Goal: Find contact information: Obtain details needed to contact an individual or organization

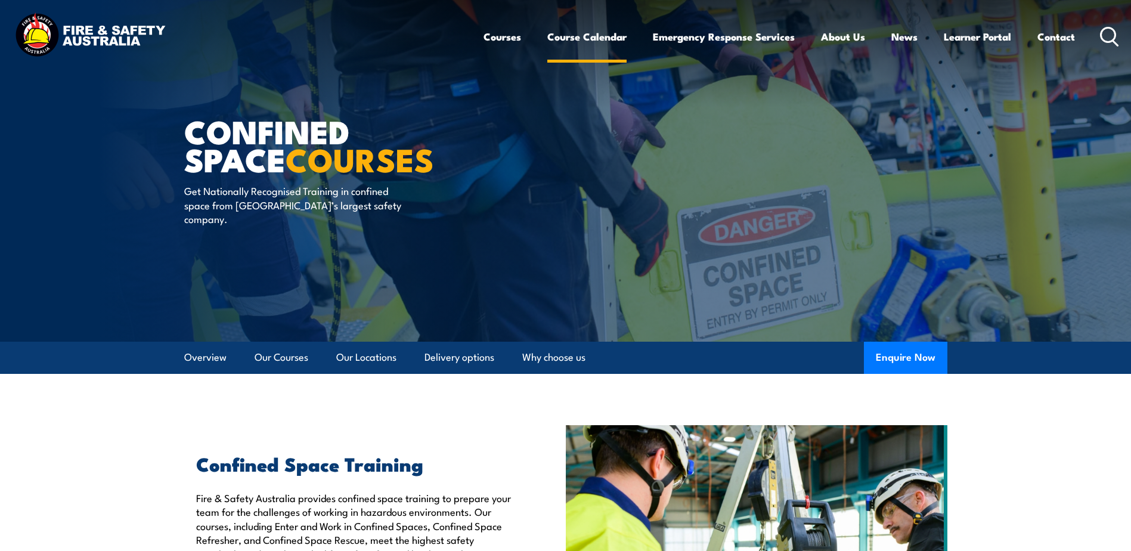
click at [602, 35] on link "Course Calendar" at bounding box center [586, 37] width 79 height 32
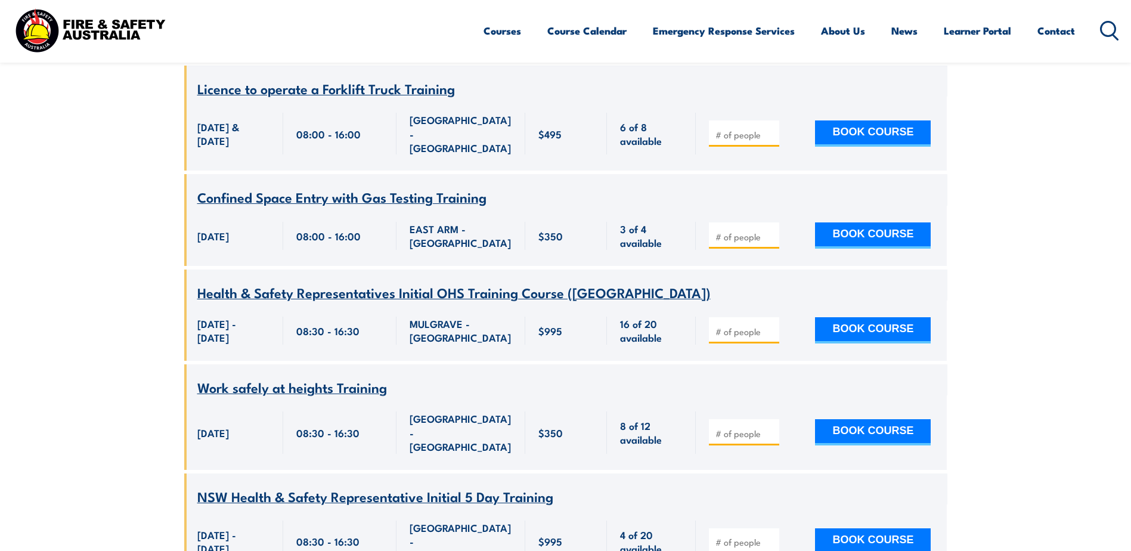
scroll to position [1133, 0]
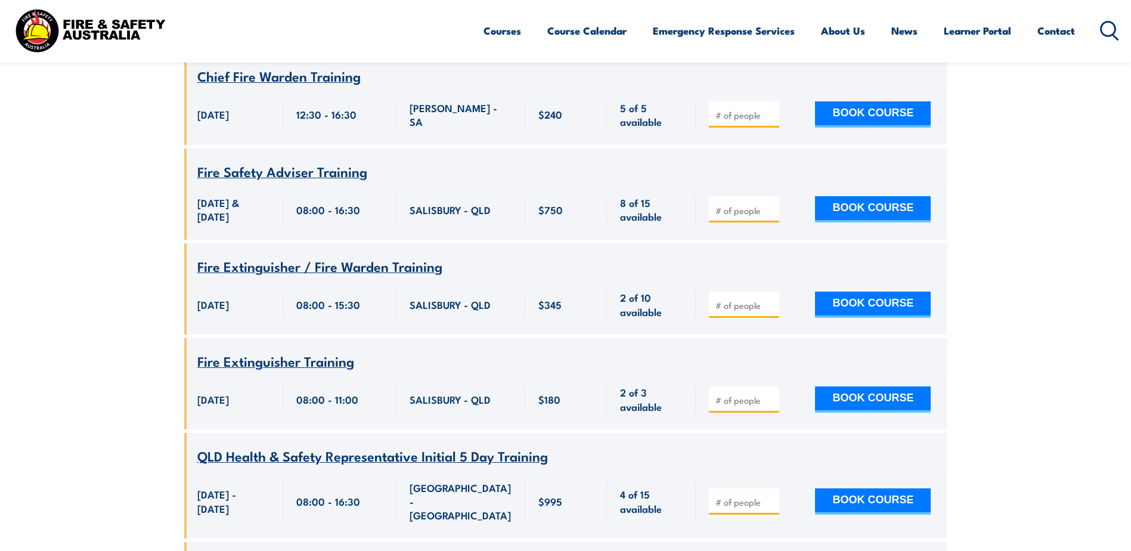
click at [508, 31] on link "Courses" at bounding box center [503, 31] width 38 height 32
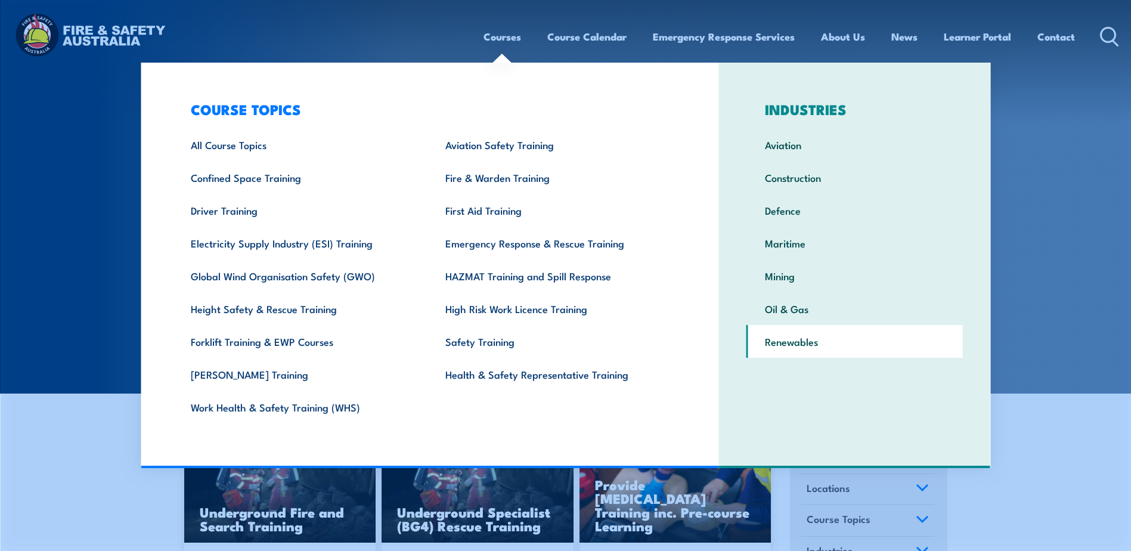
click at [822, 338] on link "Renewables" at bounding box center [854, 341] width 216 height 33
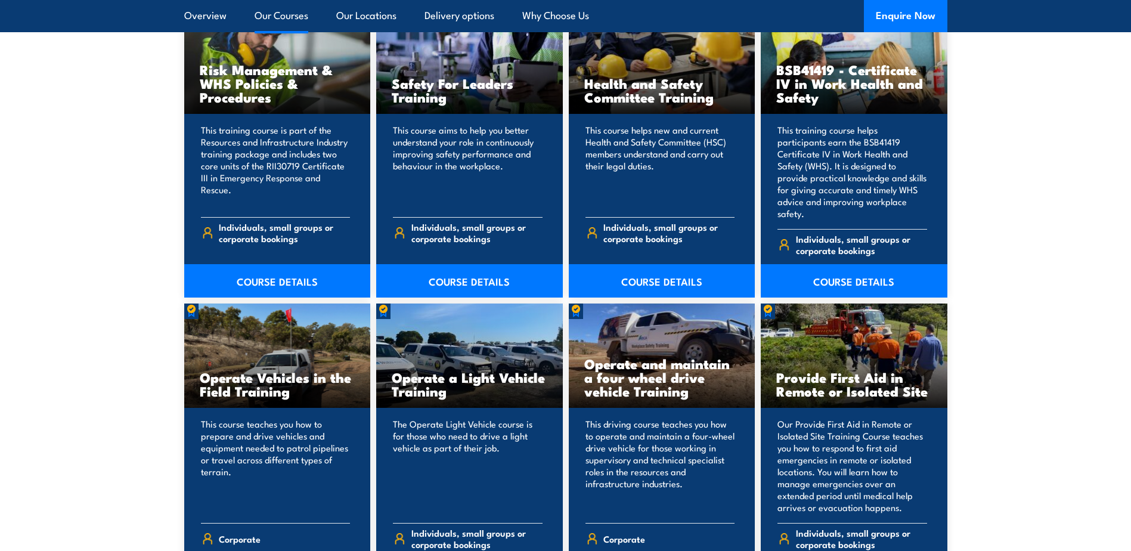
scroll to position [1610, 0]
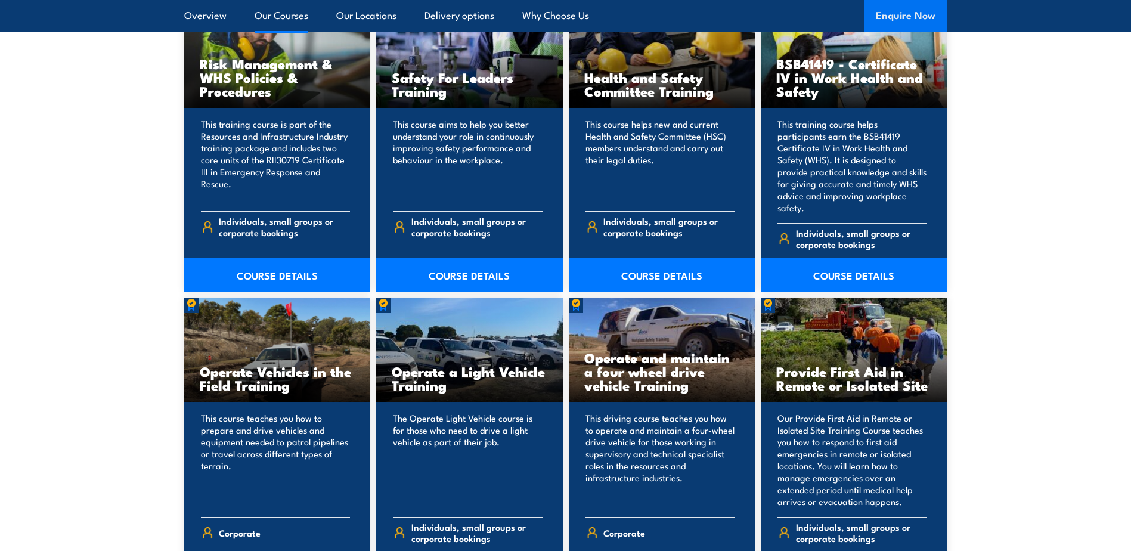
click at [892, 13] on button "Enquire Now" at bounding box center [905, 16] width 83 height 32
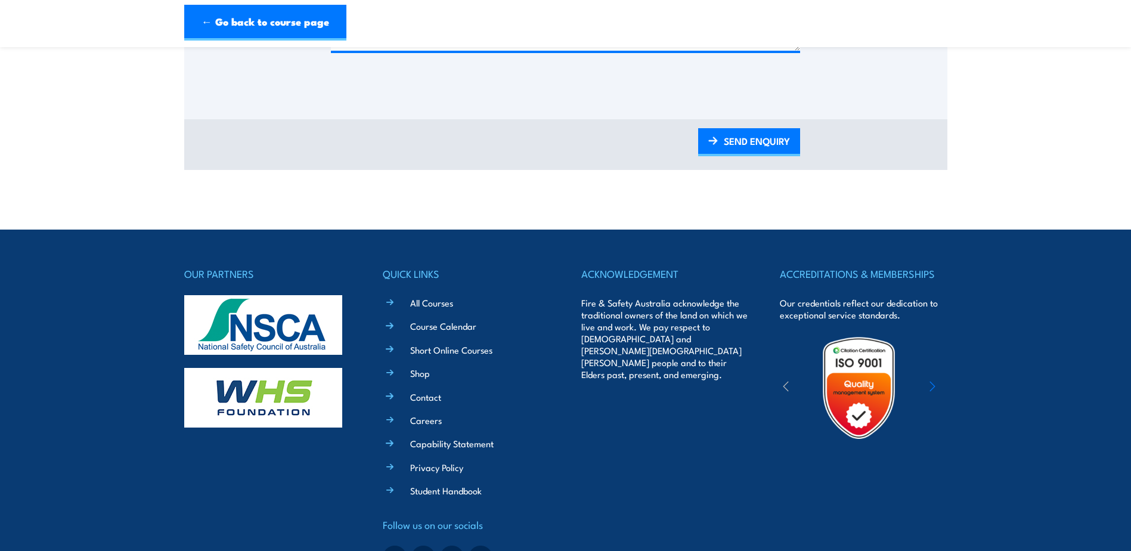
scroll to position [724, 0]
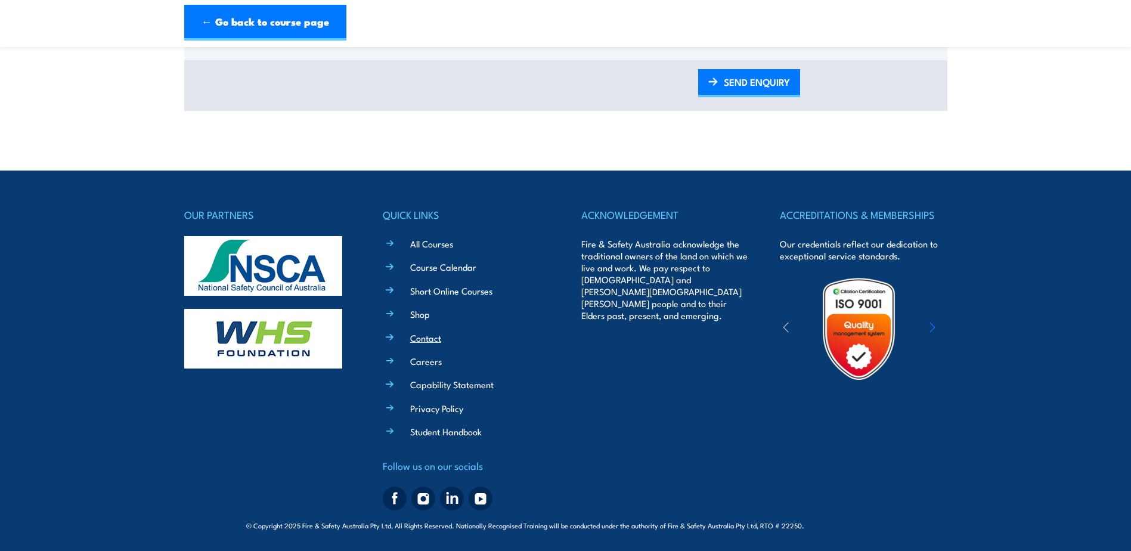
click at [431, 337] on link "Contact" at bounding box center [425, 337] width 31 height 13
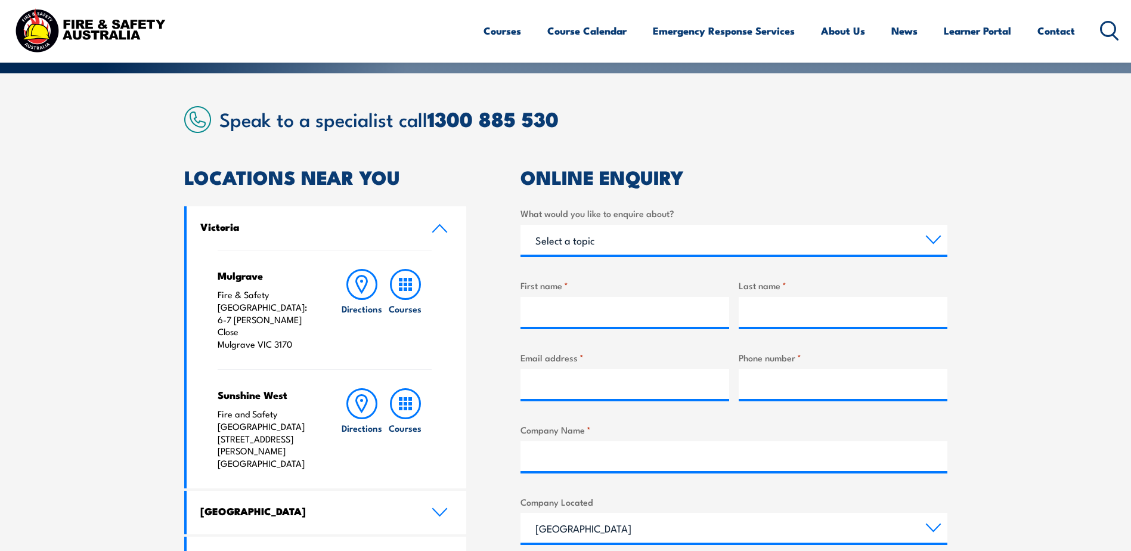
scroll to position [298, 0]
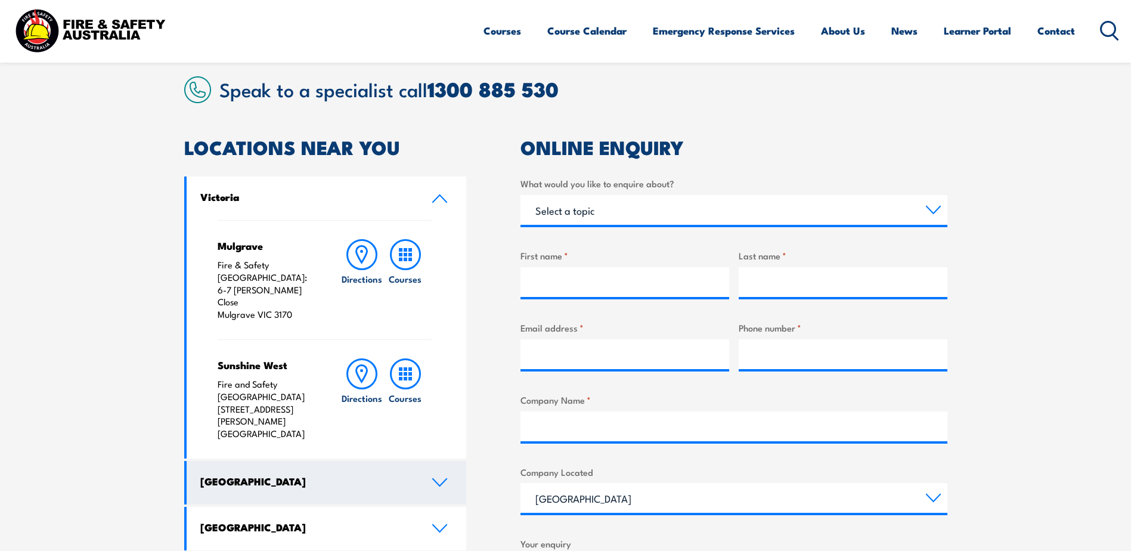
click at [321, 475] on h4 "[GEOGRAPHIC_DATA]" at bounding box center [306, 481] width 213 height 13
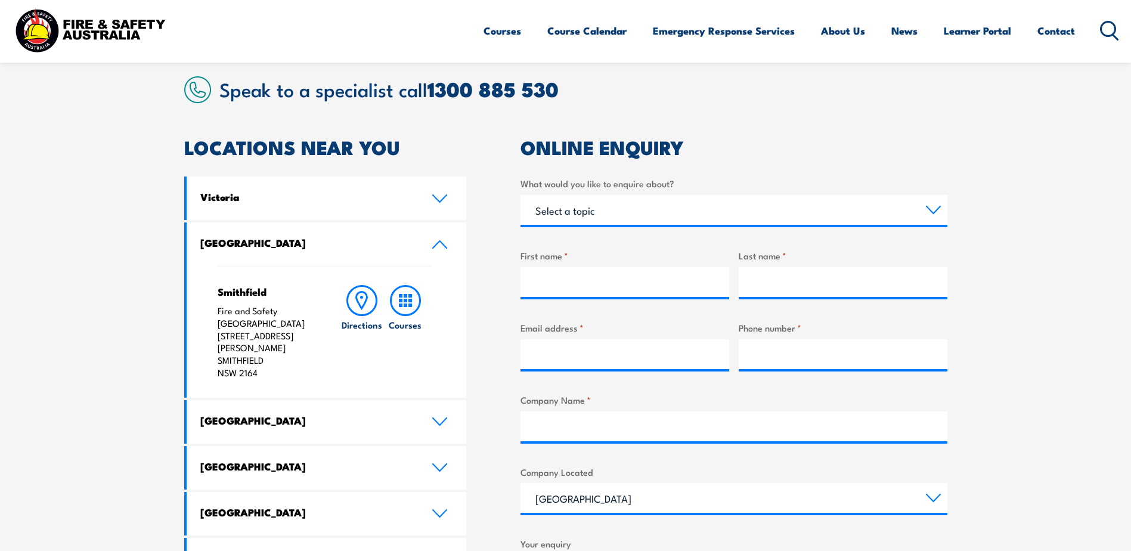
click at [257, 318] on p "Fire and Safety Australia Unit 1, 747 The Horsley Drive SMITHFIELD NSW 2164" at bounding box center [268, 342] width 100 height 75
click at [253, 295] on h4 "Smithfield" at bounding box center [268, 291] width 100 height 13
click at [403, 312] on icon at bounding box center [405, 300] width 31 height 31
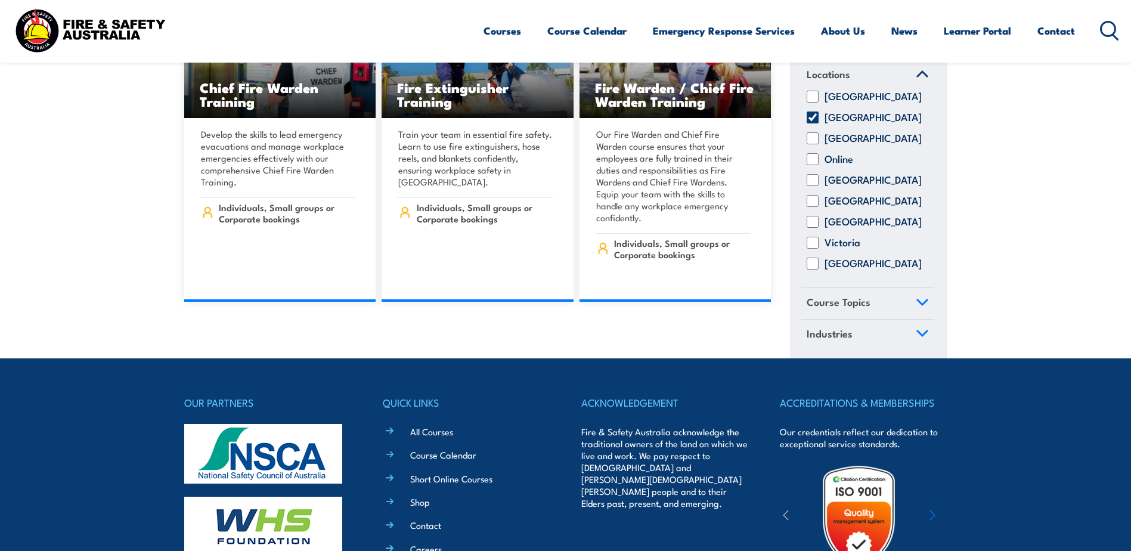
scroll to position [10616, 0]
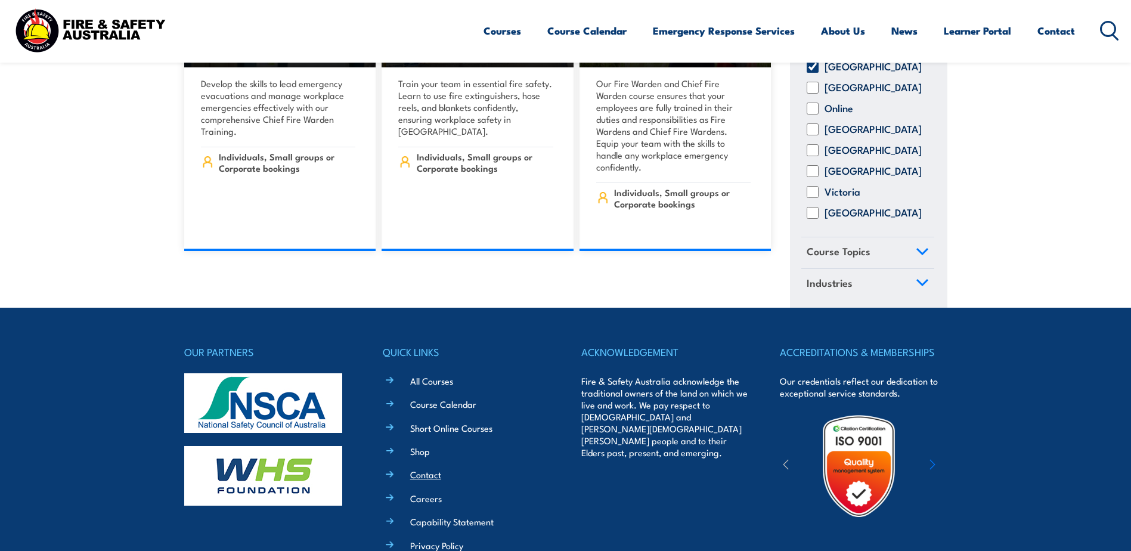
click at [421, 468] on link "Contact" at bounding box center [425, 474] width 31 height 13
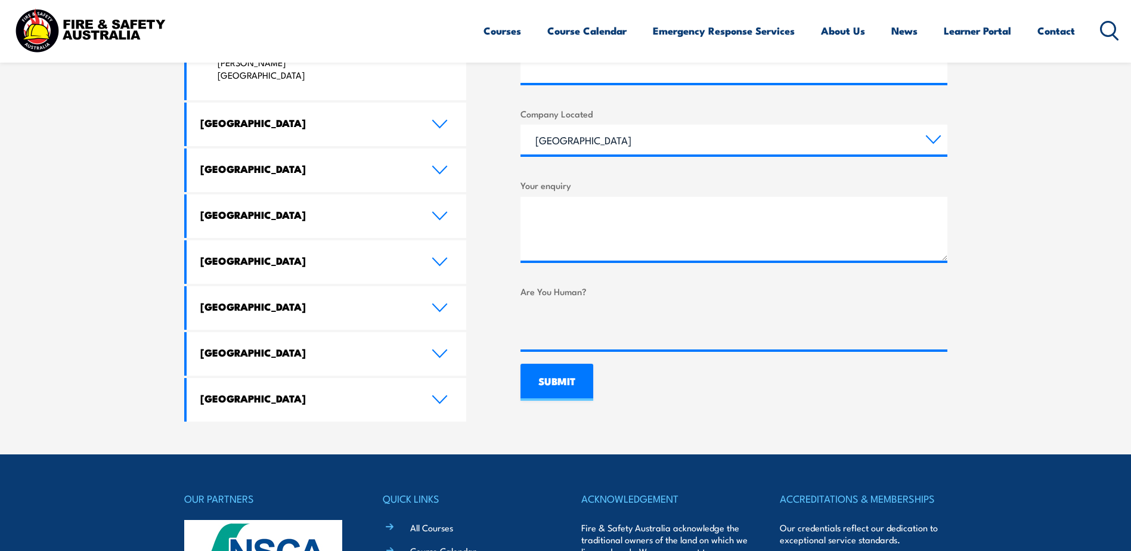
scroll to position [656, 0]
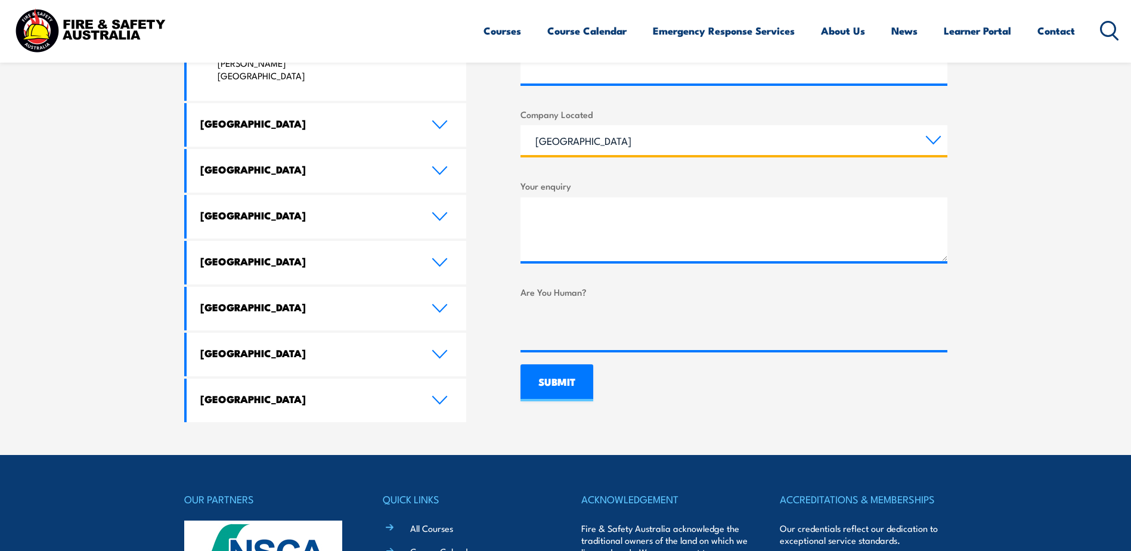
click at [856, 134] on select "Queensland New South Wales Australian Capital Territory Victoria South Australi…" at bounding box center [733, 140] width 427 height 30
select select "[GEOGRAPHIC_DATA]"
click at [520, 125] on select "Queensland New South Wales Australian Capital Territory Victoria South Australi…" at bounding box center [733, 140] width 427 height 30
